Goal: Task Accomplishment & Management: Manage account settings

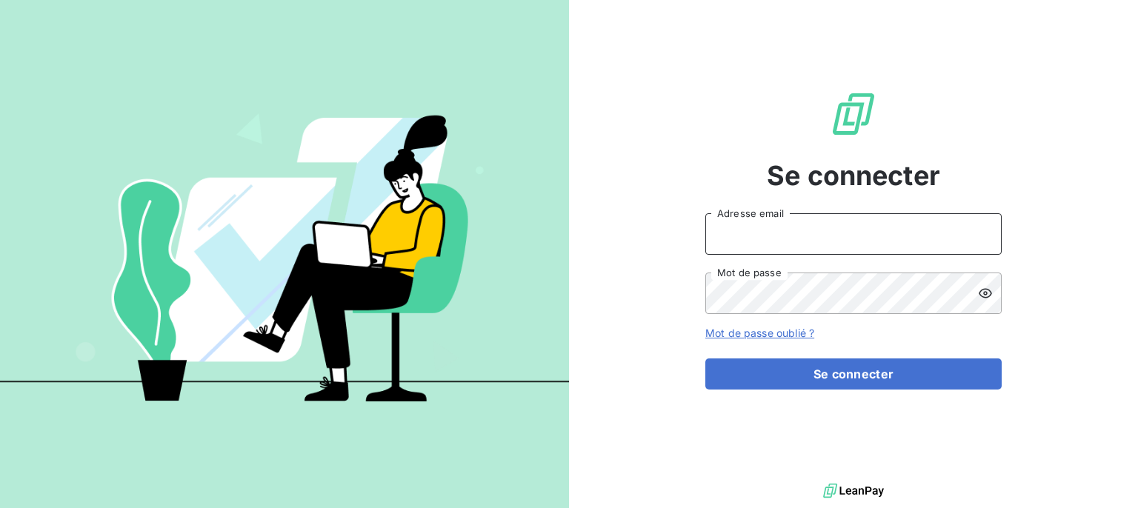
click at [743, 237] on input "Adresse email" at bounding box center [853, 233] width 296 height 41
type input "[EMAIL_ADDRESS][DOMAIN_NAME]"
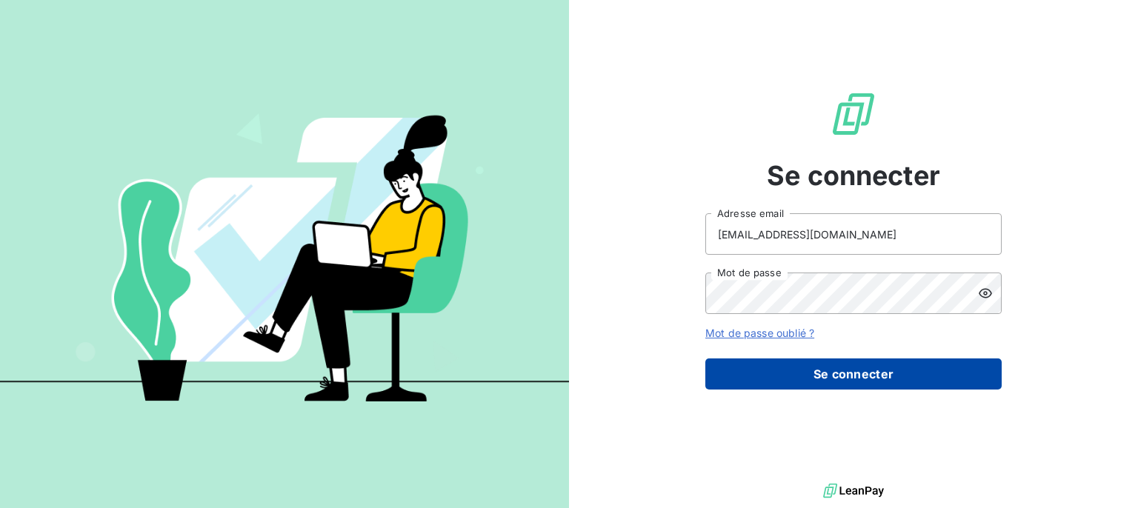
click at [904, 374] on button "Se connecter" at bounding box center [853, 374] width 296 height 31
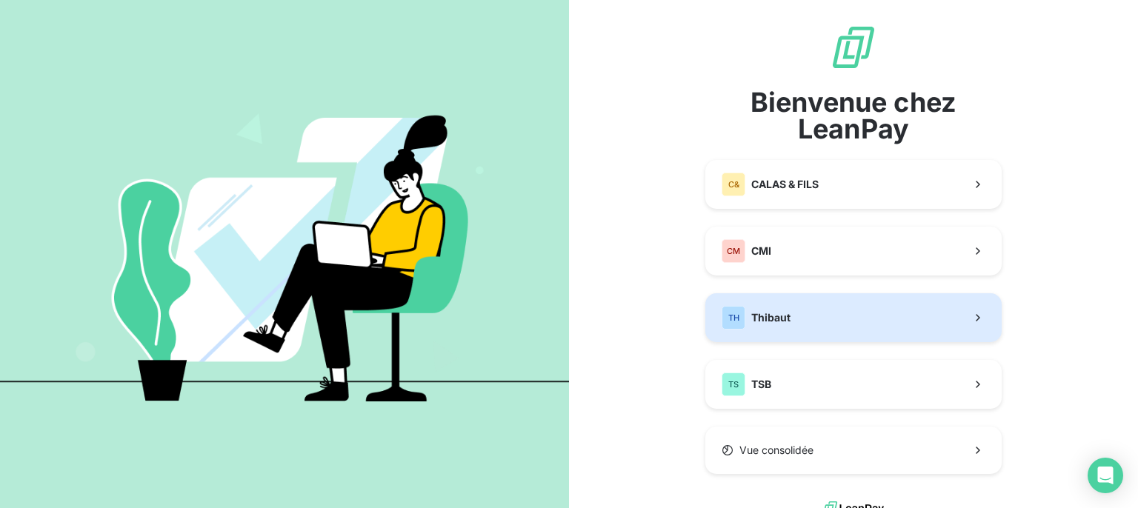
click at [840, 327] on button "TH Thibaut" at bounding box center [853, 317] width 296 height 49
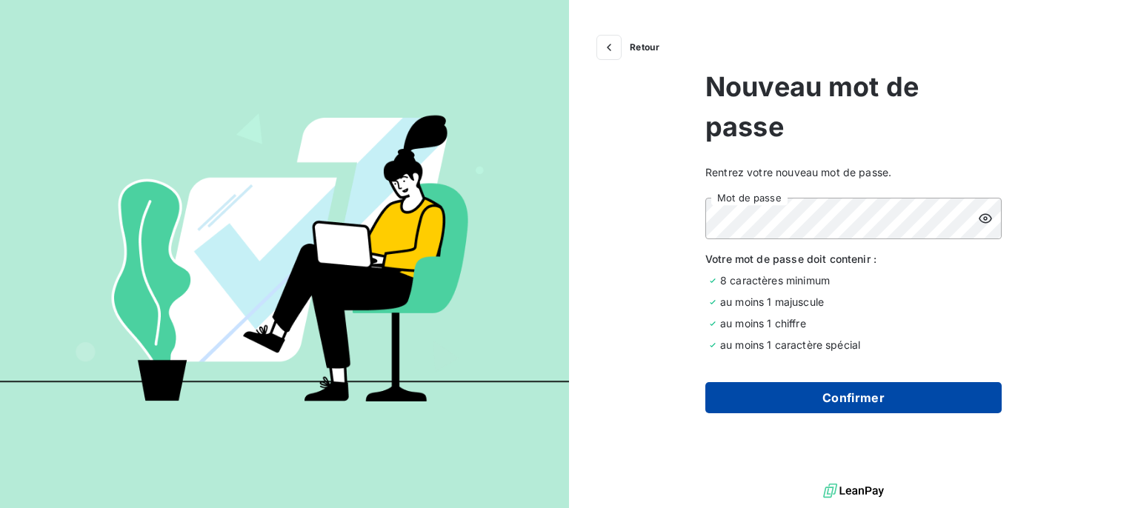
click at [863, 401] on button "Confirmer" at bounding box center [853, 397] width 296 height 31
